Goal: Transaction & Acquisition: Book appointment/travel/reservation

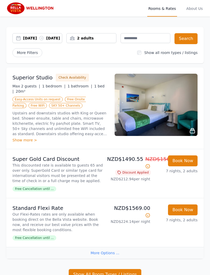
click at [55, 41] on div "25 Aug 2025 01 Sep 2025" at bounding box center [42, 38] width 39 height 5
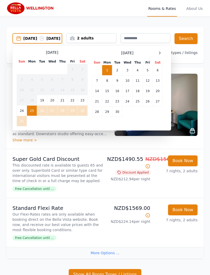
click at [44, 116] on td "26" at bounding box center [42, 111] width 10 height 10
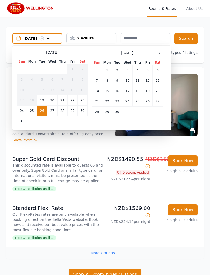
click at [34, 111] on td "25" at bounding box center [32, 111] width 10 height 10
click at [42, 113] on td "26" at bounding box center [42, 111] width 10 height 10
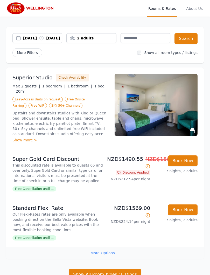
click at [184, 41] on button "Search" at bounding box center [186, 38] width 23 height 11
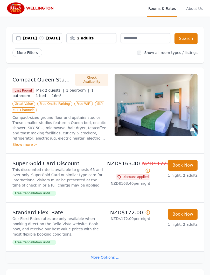
click at [91, 85] on button "Check Availability" at bounding box center [91, 80] width 33 height 12
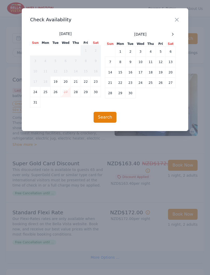
click at [110, 118] on button "Search" at bounding box center [105, 117] width 23 height 11
